Goal: Task Accomplishment & Management: Manage account settings

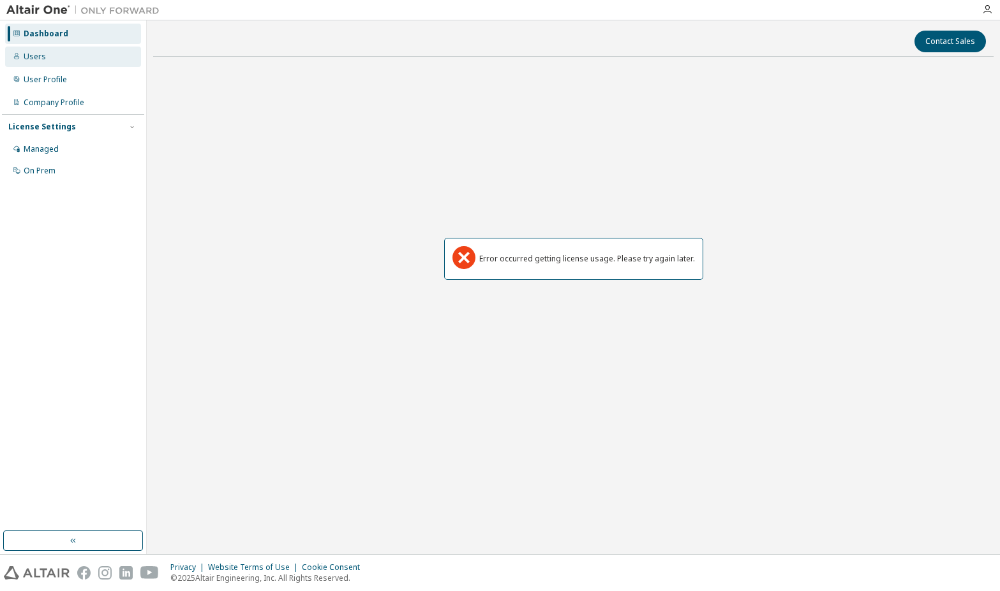
click at [58, 63] on div "Users" at bounding box center [73, 57] width 136 height 20
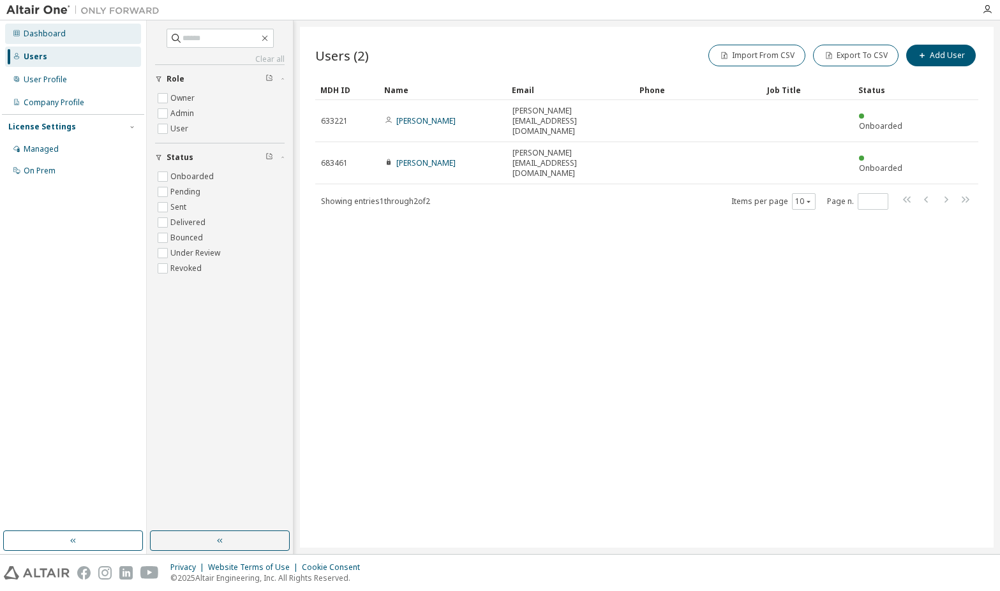
click at [45, 31] on div "Dashboard" at bounding box center [45, 34] width 42 height 10
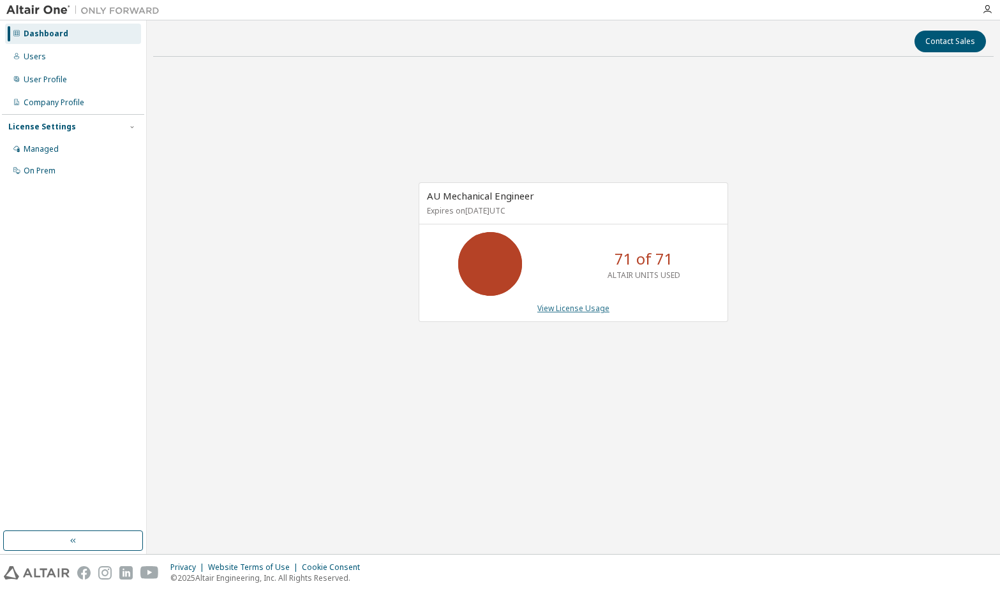
click at [580, 309] on link "View License Usage" at bounding box center [573, 308] width 72 height 11
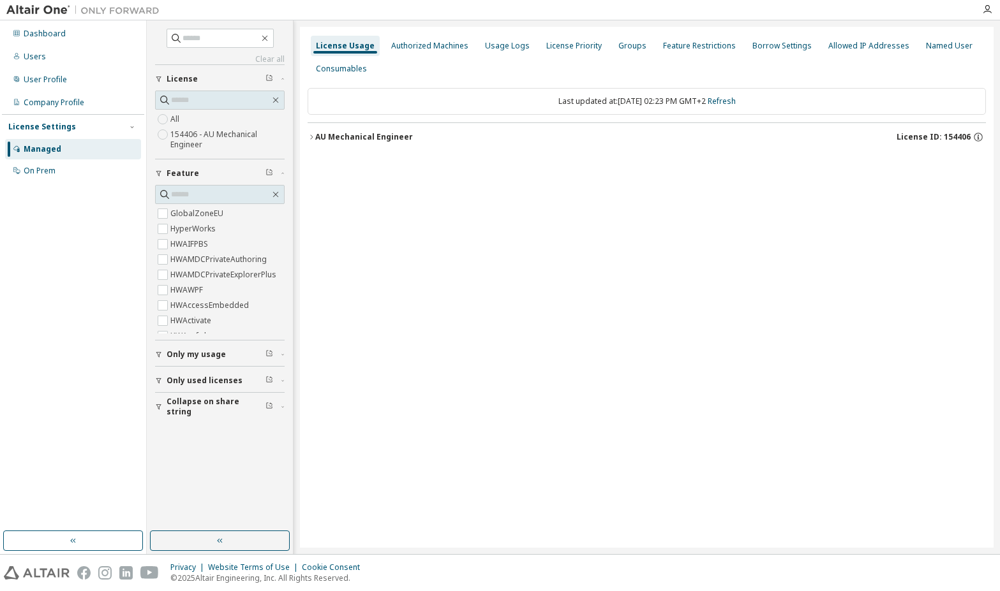
click at [311, 137] on icon "button" at bounding box center [312, 137] width 8 height 8
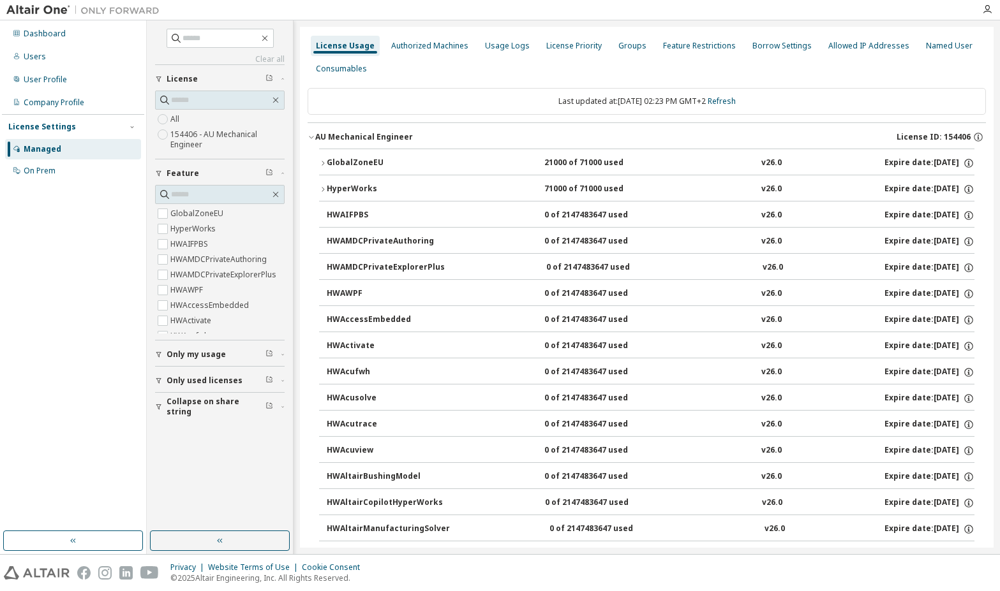
click at [323, 188] on icon "button" at bounding box center [323, 189] width 3 height 4
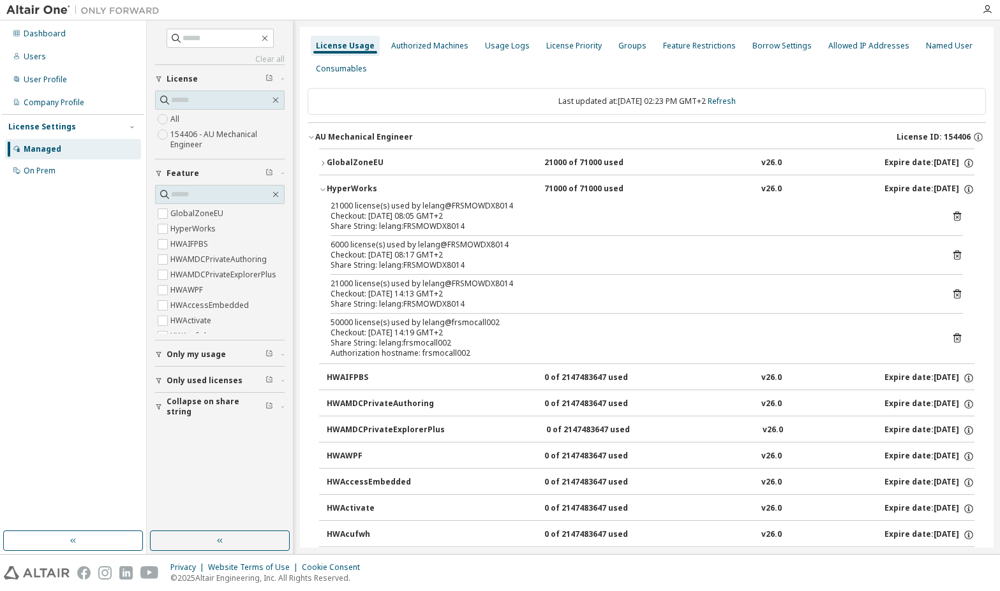
click at [516, 323] on div "50000 license(s) used by lelang@frsmocall002" at bounding box center [632, 323] width 602 height 10
click at [449, 325] on div "50000 license(s) used by lelang@frsmocall002" at bounding box center [632, 323] width 602 height 10
click at [953, 336] on icon at bounding box center [957, 339] width 8 height 10
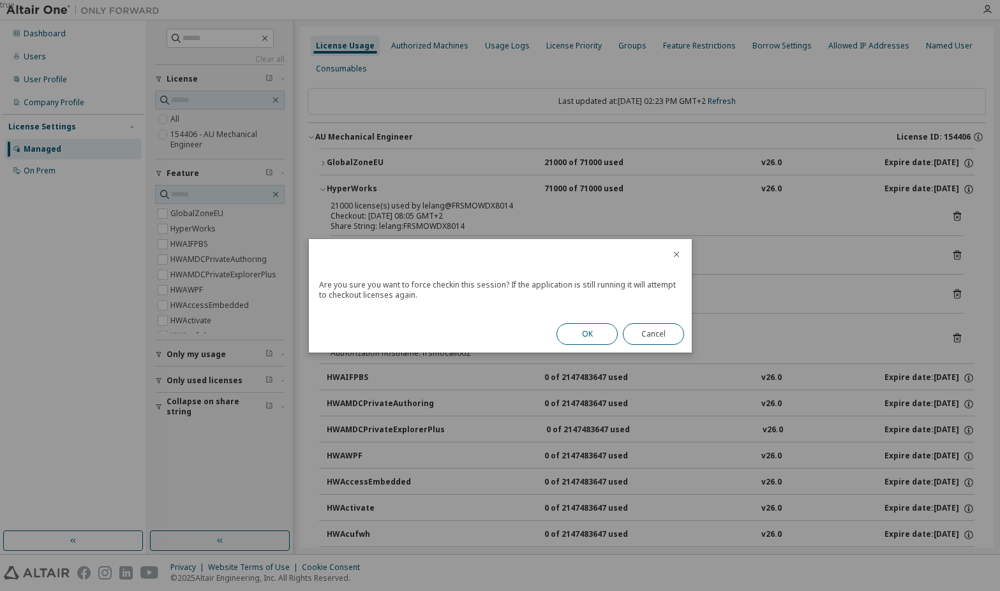
click at [584, 335] on button "OK" at bounding box center [586, 334] width 61 height 22
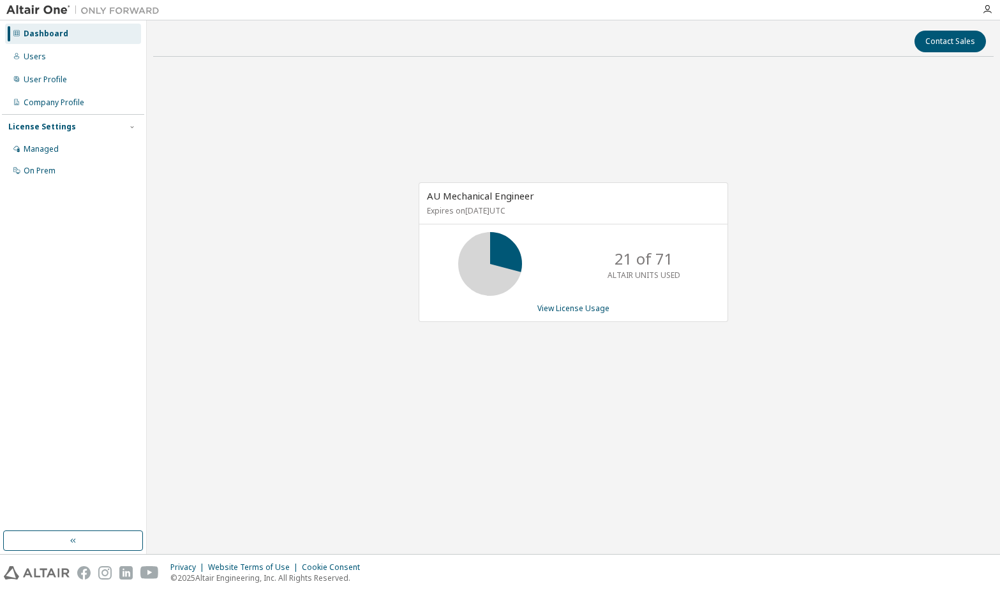
click at [56, 37] on div "Dashboard" at bounding box center [46, 34] width 45 height 10
drag, startPoint x: 56, startPoint y: 37, endPoint x: 48, endPoint y: 36, distance: 7.0
click at [48, 36] on div "Dashboard" at bounding box center [46, 34] width 45 height 10
